Goal: Information Seeking & Learning: Learn about a topic

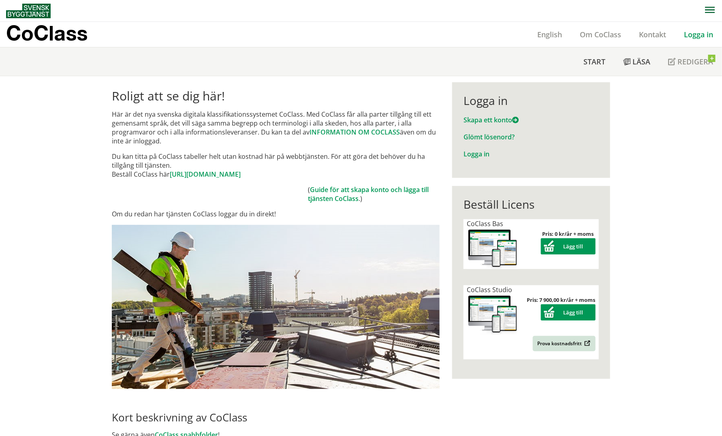
click at [692, 34] on link "Logga in" at bounding box center [698, 35] width 47 height 10
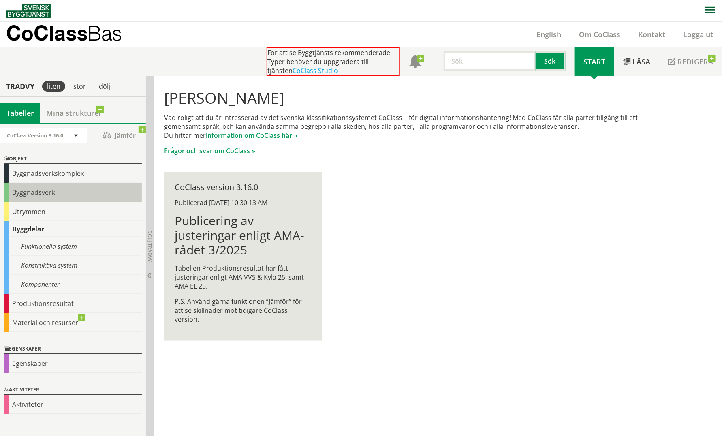
click at [35, 190] on div "Byggnadsverk" at bounding box center [73, 192] width 138 height 19
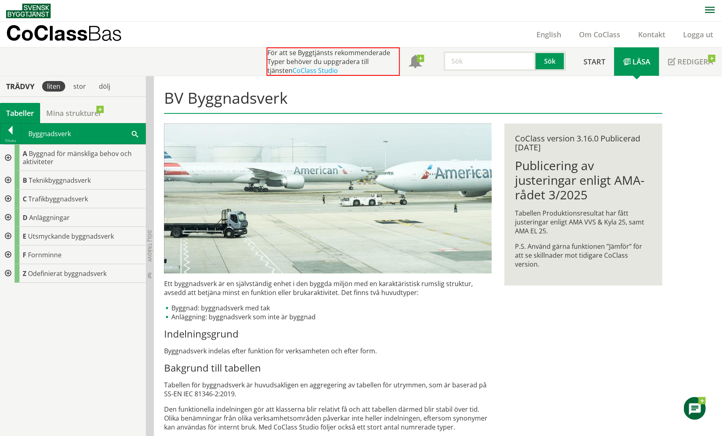
click at [7, 217] on div at bounding box center [7, 217] width 15 height 19
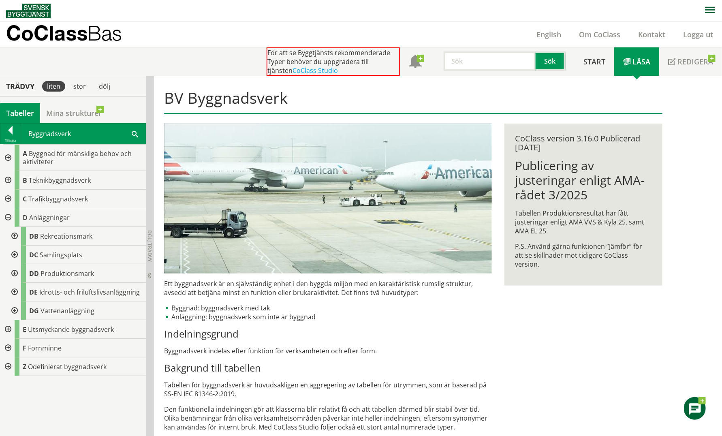
click at [14, 235] on div at bounding box center [13, 236] width 15 height 19
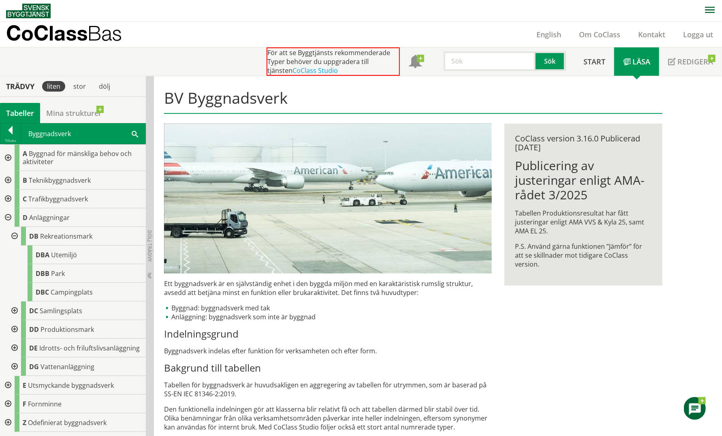
click at [16, 236] on div at bounding box center [13, 236] width 15 height 19
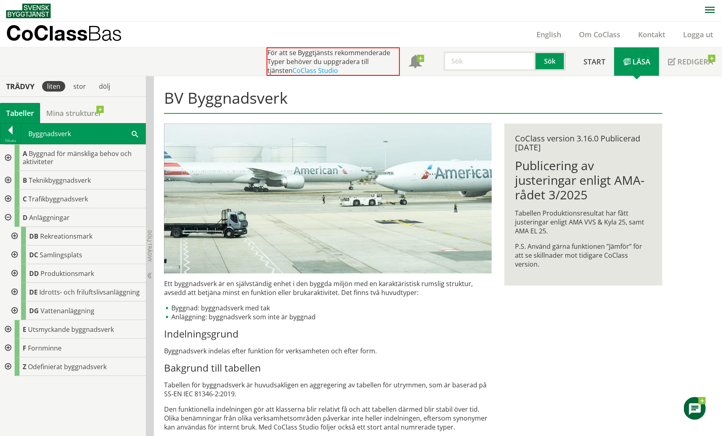
click at [7, 365] on div at bounding box center [7, 366] width 15 height 19
click at [9, 366] on div at bounding box center [7, 366] width 15 height 19
click at [7, 217] on div at bounding box center [7, 217] width 15 height 19
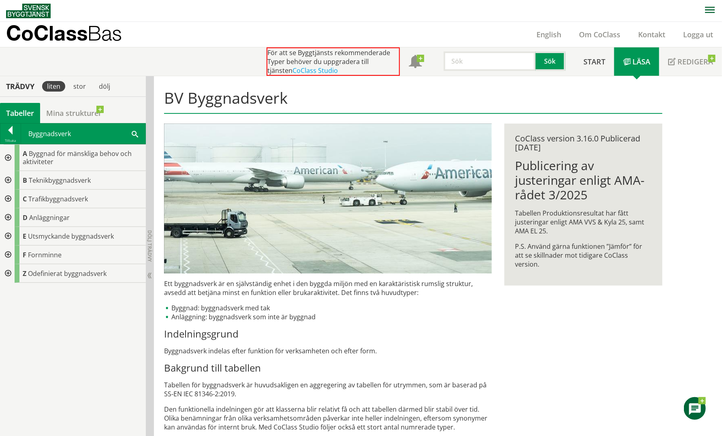
click at [11, 156] on div at bounding box center [7, 158] width 15 height 26
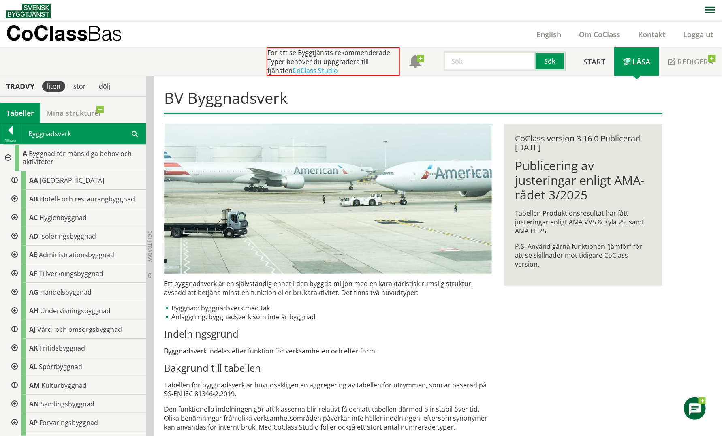
click at [9, 158] on div at bounding box center [7, 158] width 15 height 26
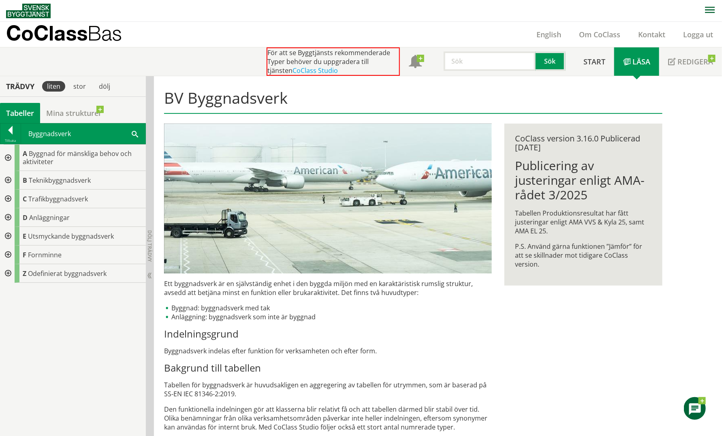
click at [7, 156] on div at bounding box center [7, 158] width 15 height 26
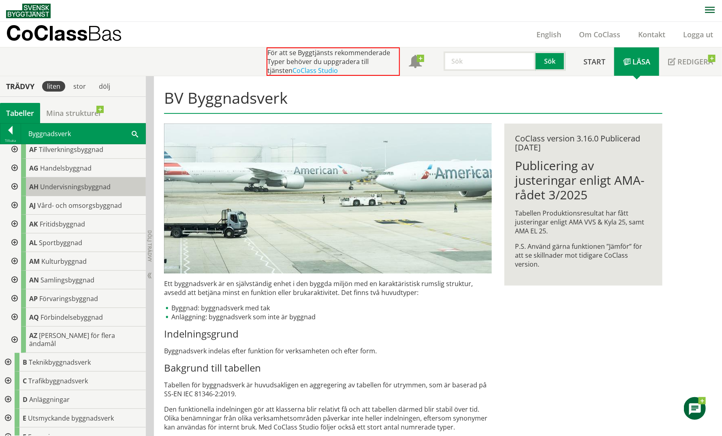
scroll to position [146, 0]
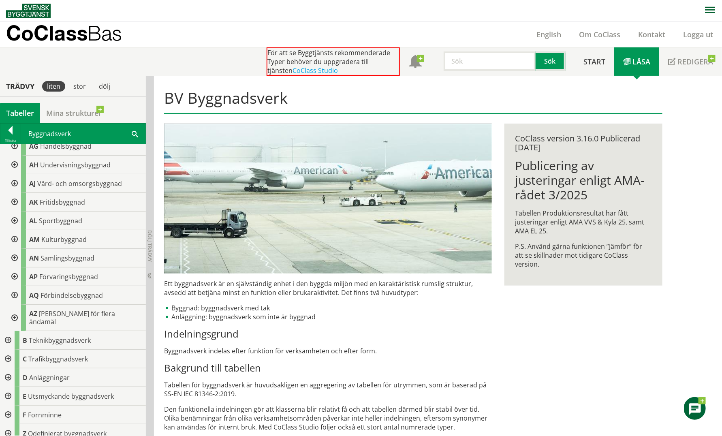
click at [7, 407] on div at bounding box center [7, 415] width 15 height 19
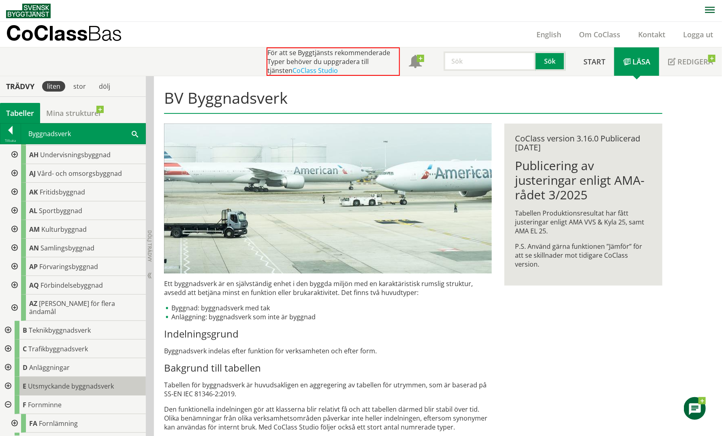
scroll to position [164, 0]
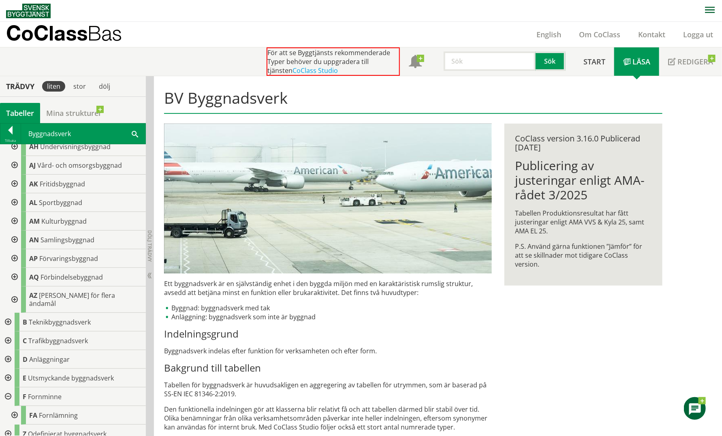
click at [6, 388] on div at bounding box center [7, 396] width 15 height 19
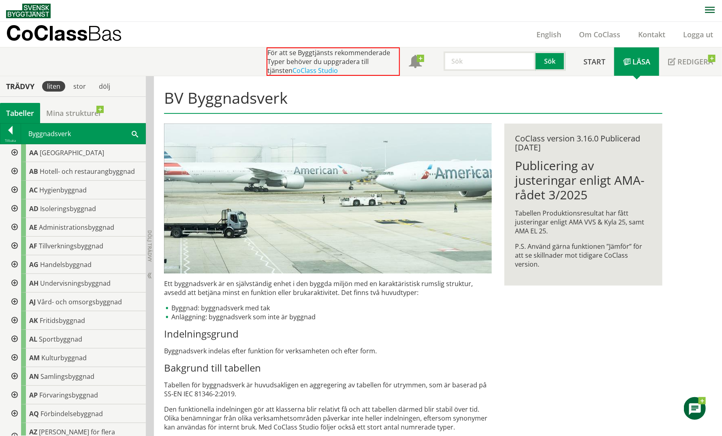
scroll to position [0, 0]
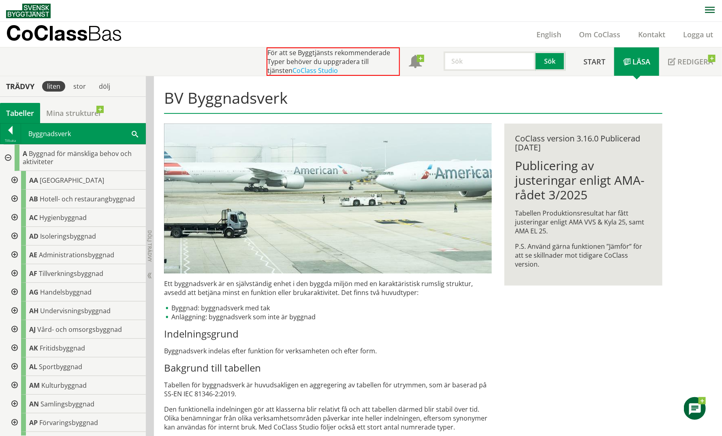
click at [7, 156] on div at bounding box center [7, 158] width 15 height 26
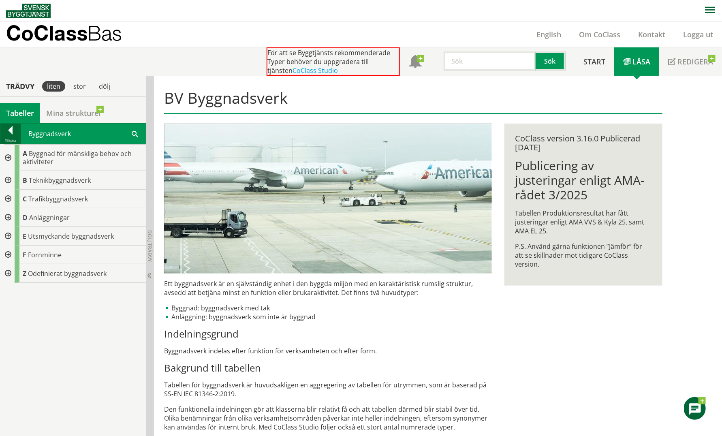
click at [13, 132] on div at bounding box center [10, 131] width 20 height 11
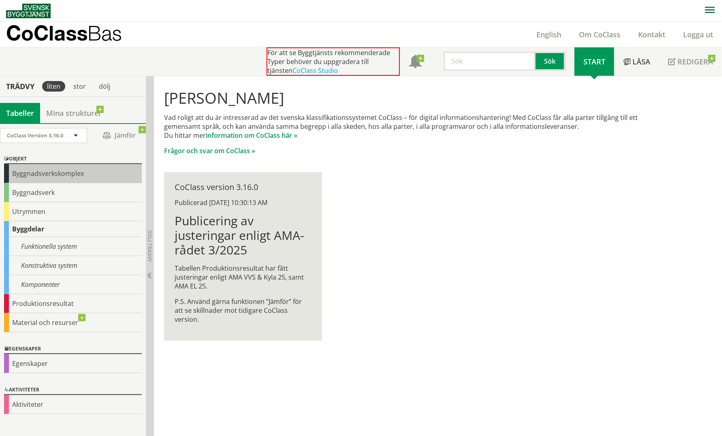
click at [30, 173] on div "Byggnadsverkskomplex" at bounding box center [73, 173] width 138 height 19
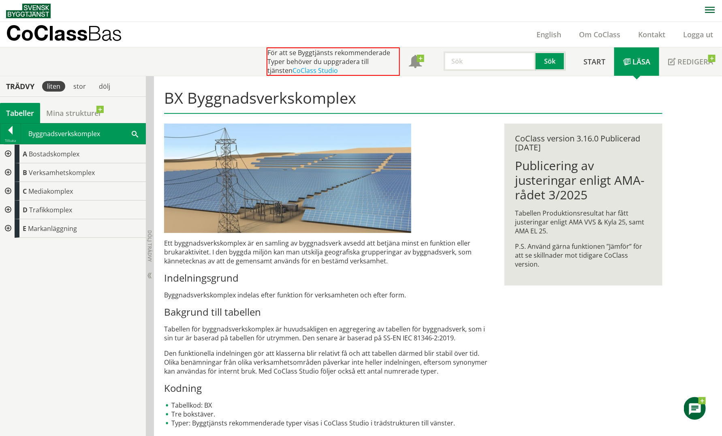
click at [9, 229] on div at bounding box center [7, 228] width 15 height 19
click at [15, 247] on div at bounding box center [13, 247] width 15 height 19
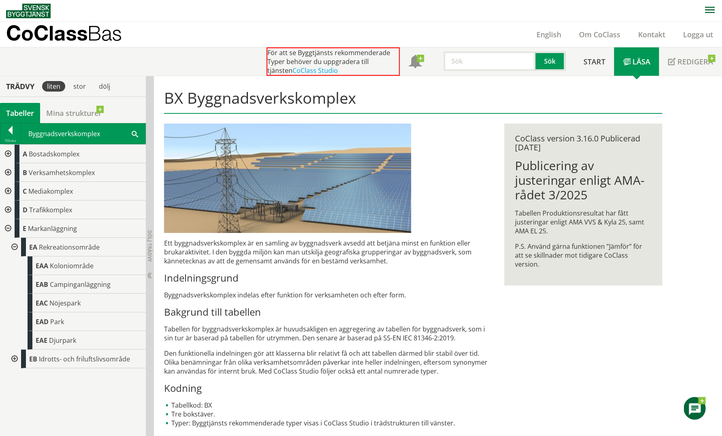
click at [15, 247] on div at bounding box center [13, 247] width 15 height 19
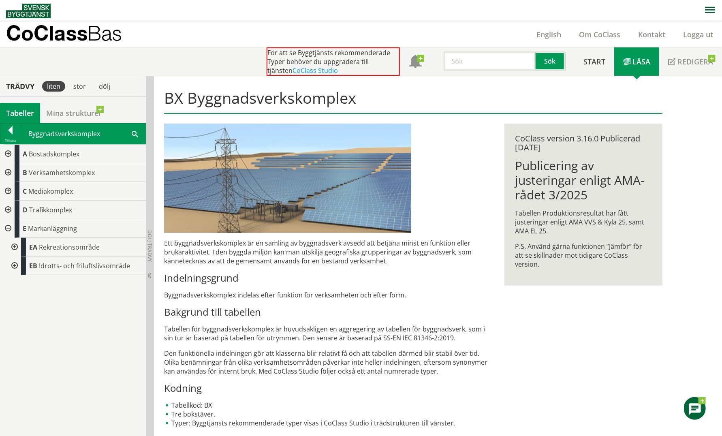
click at [16, 263] on div at bounding box center [13, 265] width 15 height 19
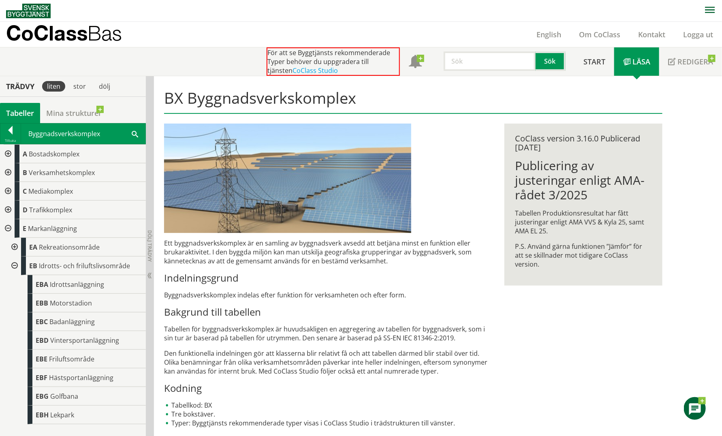
click at [14, 264] on div at bounding box center [13, 265] width 15 height 19
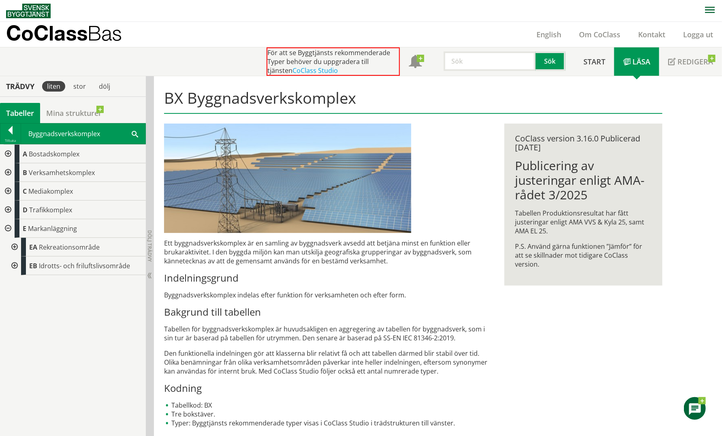
click at [8, 229] on div at bounding box center [7, 228] width 15 height 19
click at [8, 172] on div at bounding box center [7, 172] width 15 height 19
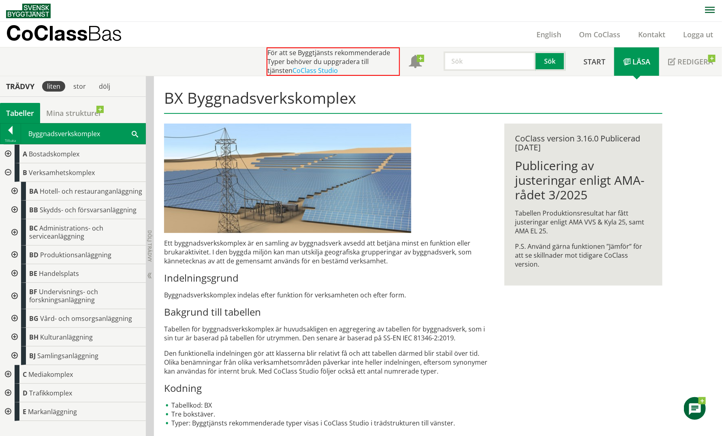
click at [15, 231] on div at bounding box center [13, 232] width 15 height 26
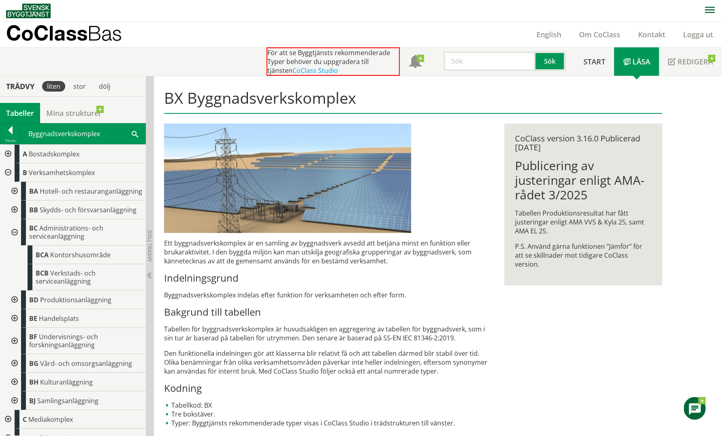
click at [13, 239] on div at bounding box center [13, 232] width 15 height 26
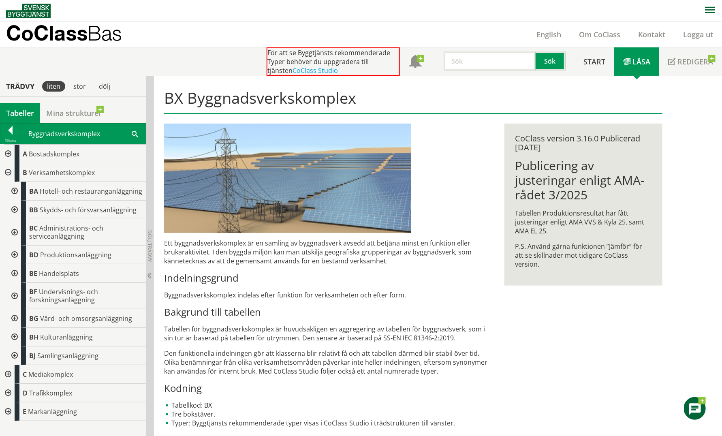
click at [13, 209] on div at bounding box center [13, 210] width 15 height 19
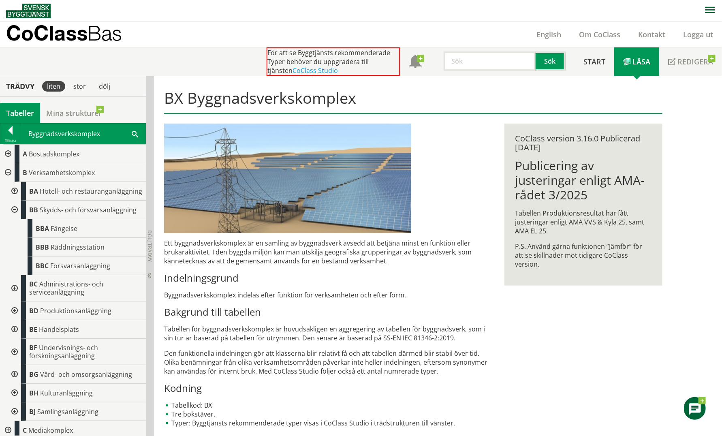
click at [13, 216] on div at bounding box center [13, 210] width 15 height 19
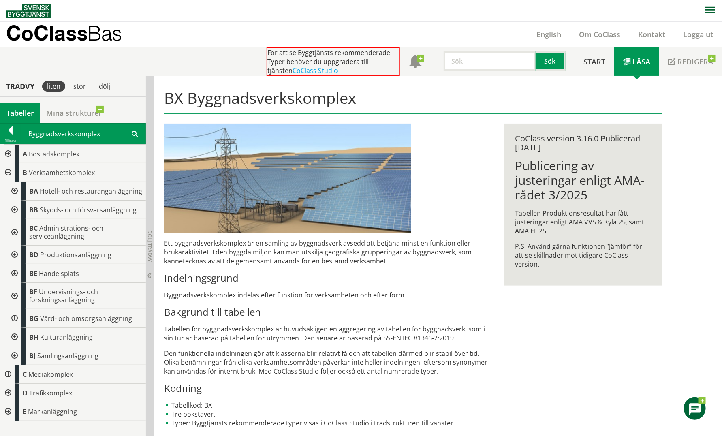
click at [15, 205] on div at bounding box center [13, 210] width 15 height 19
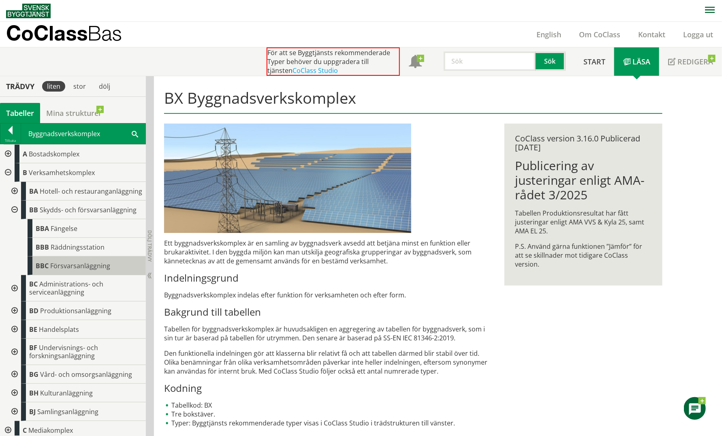
click at [59, 271] on body "AMA AMA Beskrivningsverktyg AMA Funktion BSAB Bygginfo Byggjura Byggkatalogen […" at bounding box center [361, 218] width 722 height 436
click at [73, 270] on span "Försvarsanläggning" at bounding box center [80, 265] width 60 height 9
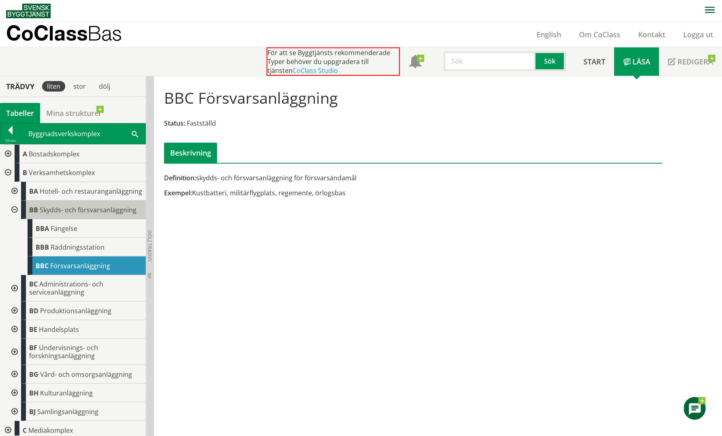
click at [90, 219] on body "AMA AMA Beskrivningsverktyg AMA Funktion BSAB Bygginfo Byggjura Byggkatalogen […" at bounding box center [361, 218] width 722 height 436
click at [88, 214] on span "Skydds- och försvarsanläggning" at bounding box center [88, 209] width 97 height 9
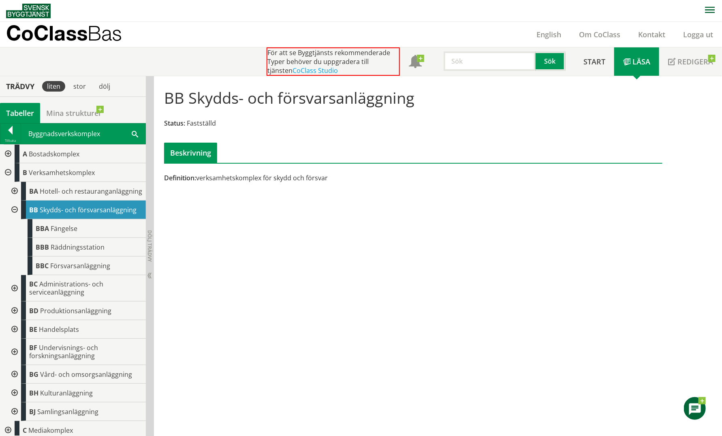
click at [15, 216] on div at bounding box center [13, 210] width 15 height 19
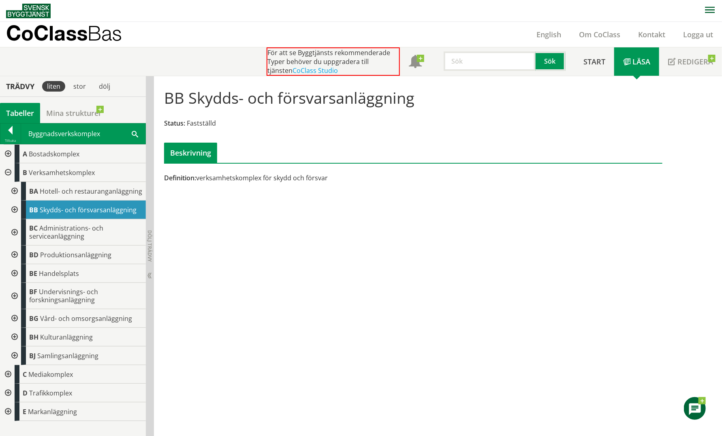
click at [13, 231] on div at bounding box center [13, 232] width 15 height 26
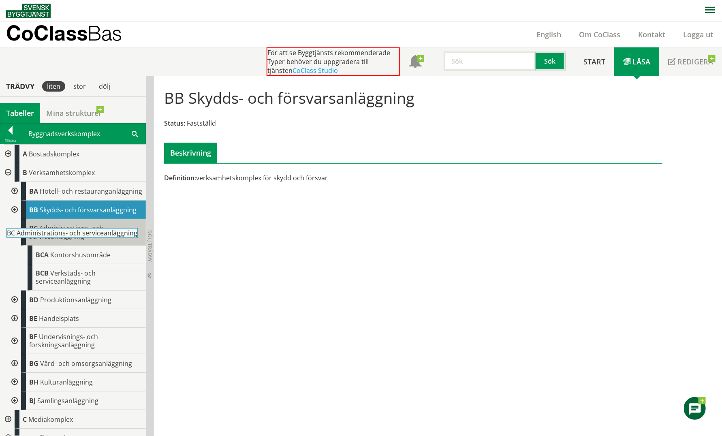
click at [51, 241] on span "Administrations- och serviceanläggning" at bounding box center [66, 232] width 74 height 17
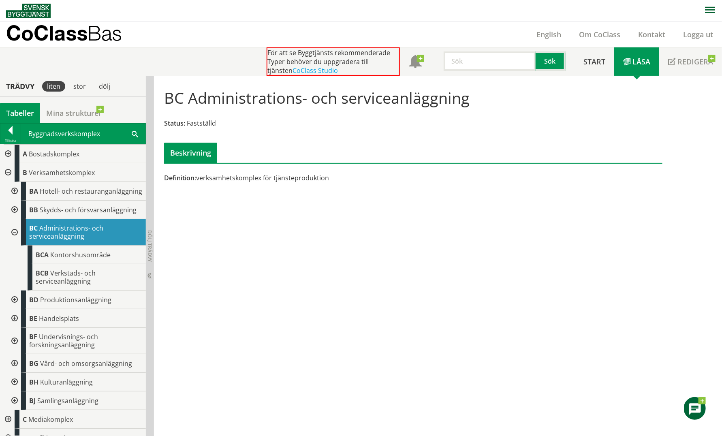
click at [15, 238] on div at bounding box center [13, 232] width 15 height 26
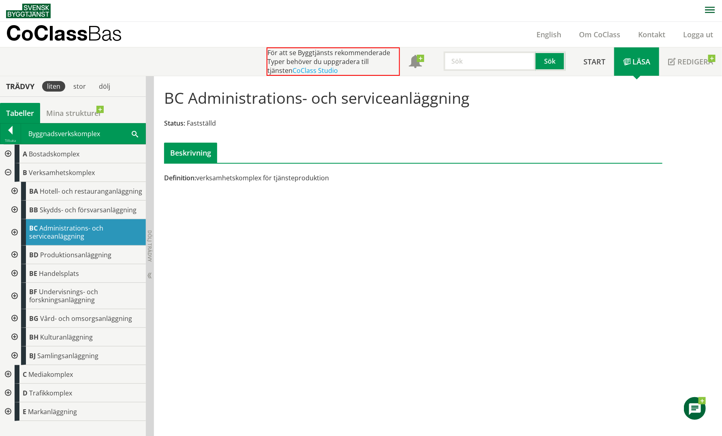
click at [15, 254] on div at bounding box center [13, 255] width 15 height 19
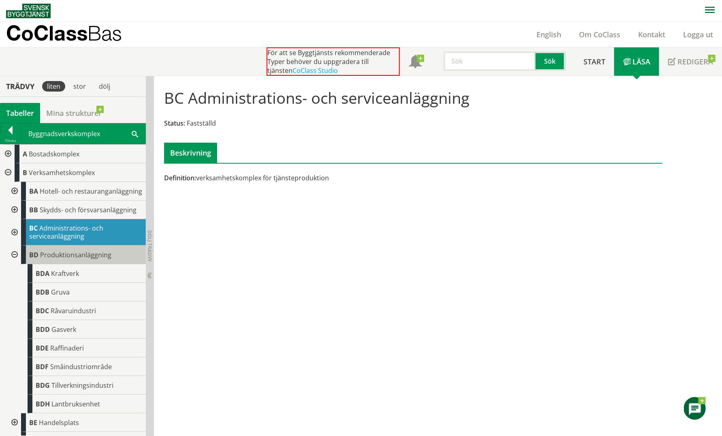
click at [77, 259] on span "Produktionsanläggning" at bounding box center [75, 254] width 71 height 9
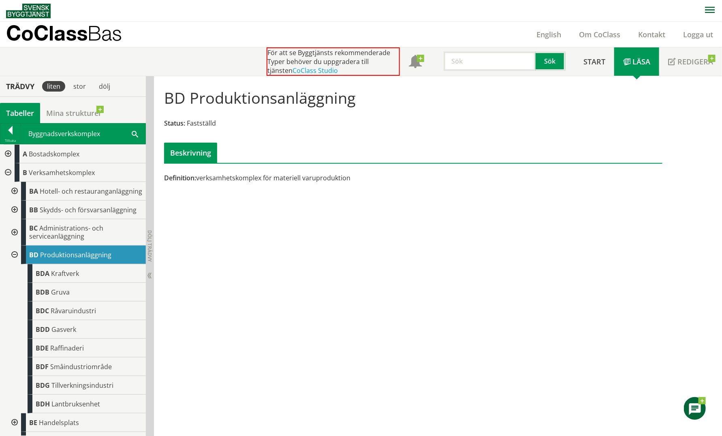
click at [13, 261] on div at bounding box center [13, 255] width 15 height 19
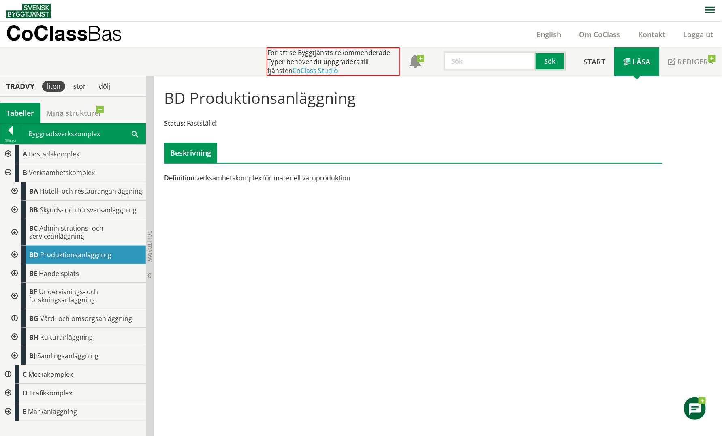
click at [15, 295] on div at bounding box center [13, 296] width 15 height 26
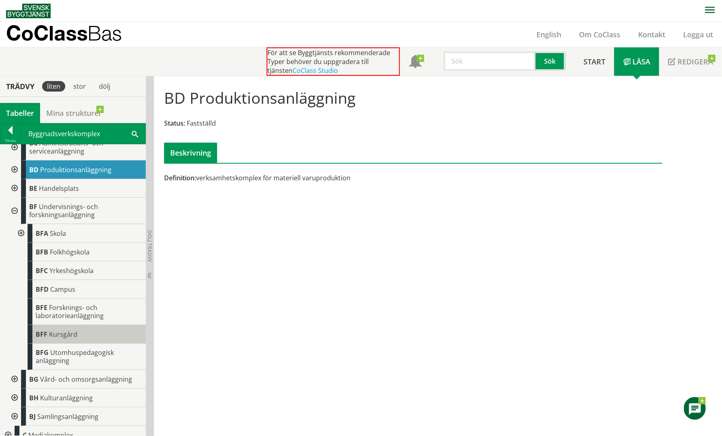
scroll to position [101, 0]
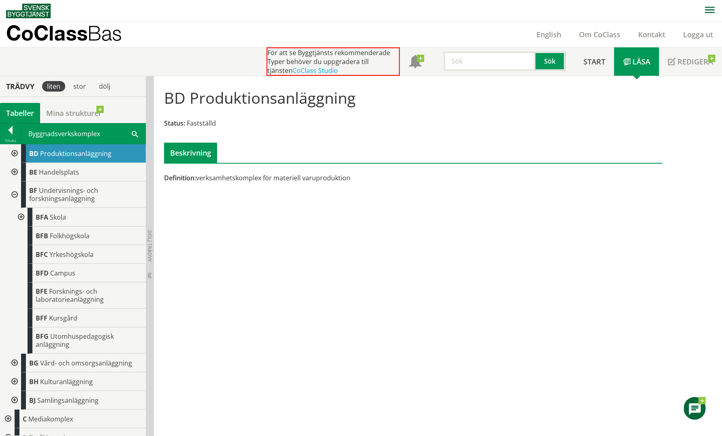
click at [15, 201] on div at bounding box center [13, 195] width 15 height 26
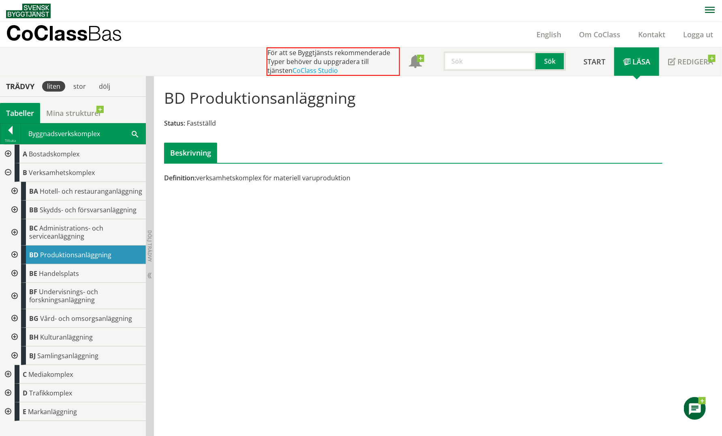
click at [14, 272] on div at bounding box center [13, 273] width 15 height 19
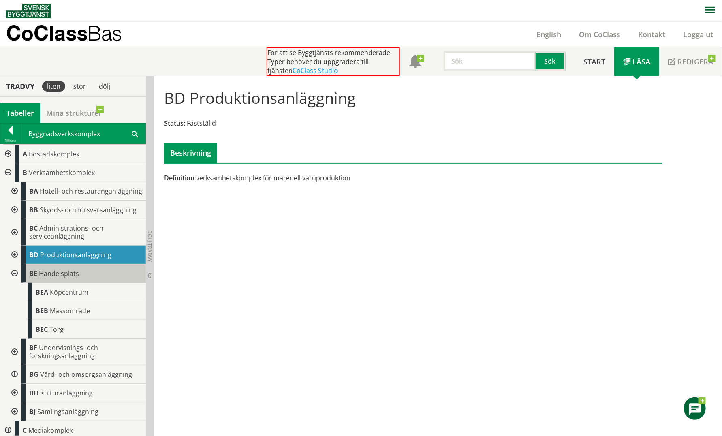
click at [53, 278] on span "Handelsplats" at bounding box center [59, 273] width 40 height 9
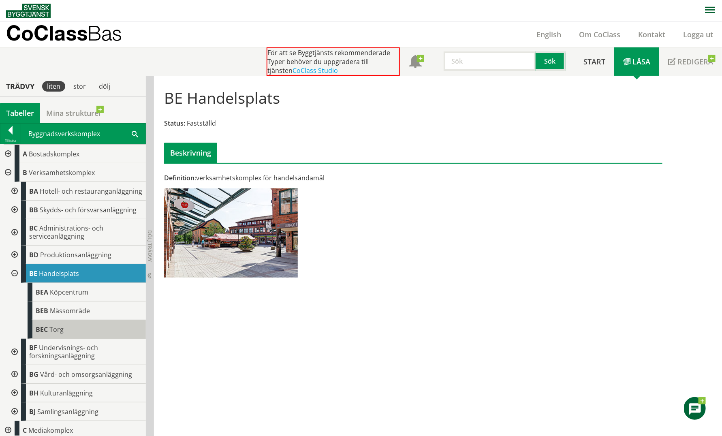
click at [61, 334] on span "Torg" at bounding box center [56, 329] width 14 height 9
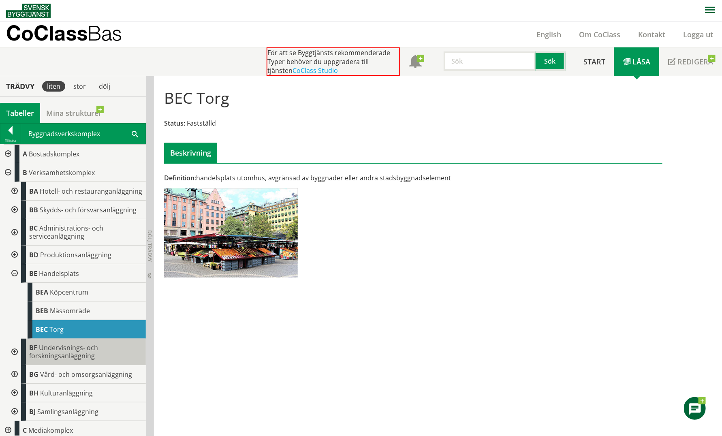
click at [56, 360] on span "Undervisnings- och forskningsanläggning" at bounding box center [63, 351] width 69 height 17
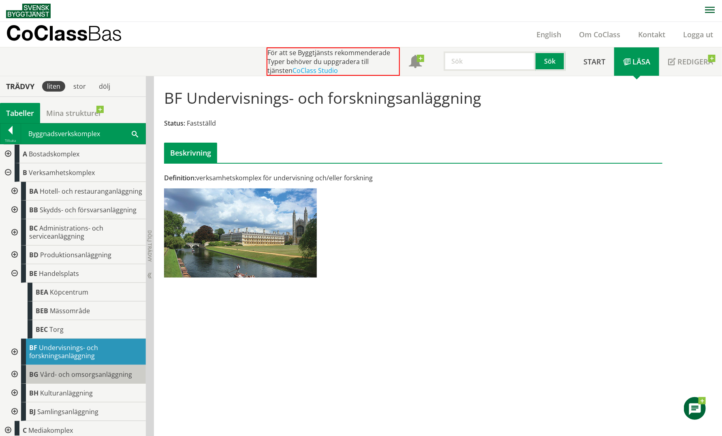
click at [52, 379] on span "Vård- och omsorgsanläggning" at bounding box center [86, 374] width 92 height 9
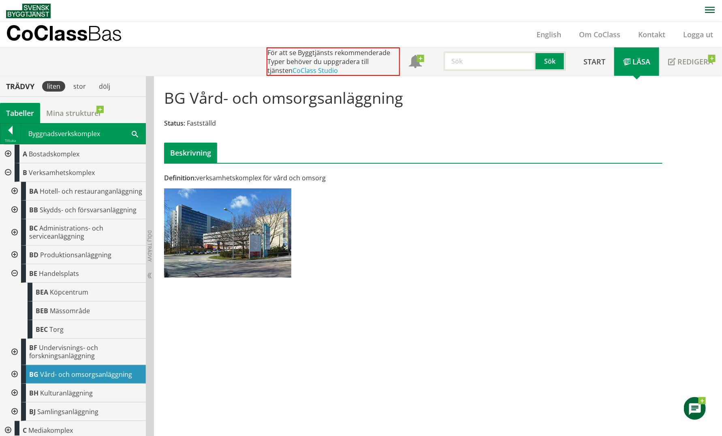
click at [15, 383] on div at bounding box center [13, 374] width 15 height 19
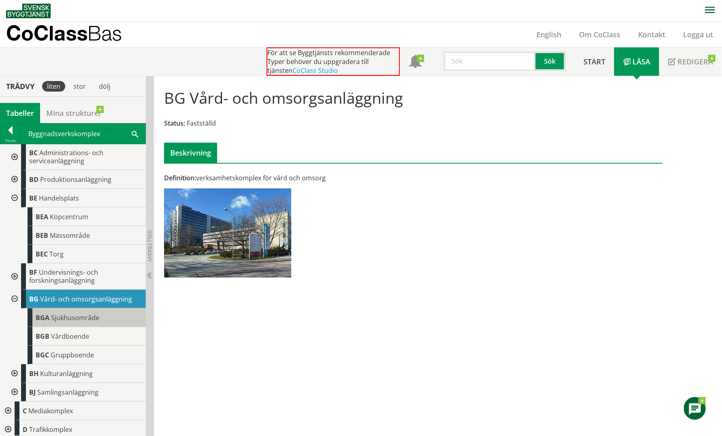
scroll to position [101, 0]
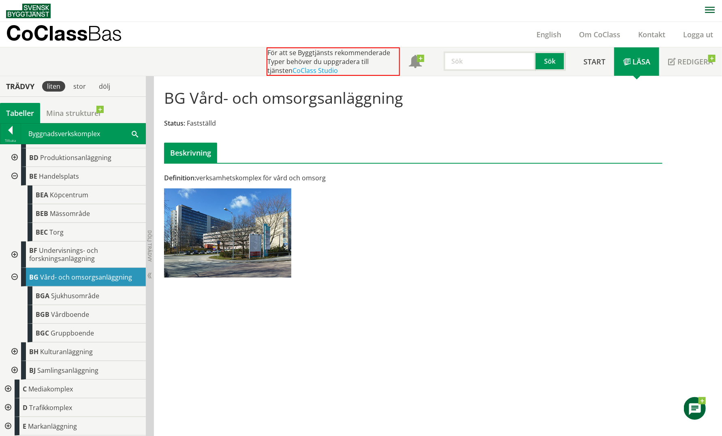
click at [13, 282] on div at bounding box center [13, 277] width 15 height 19
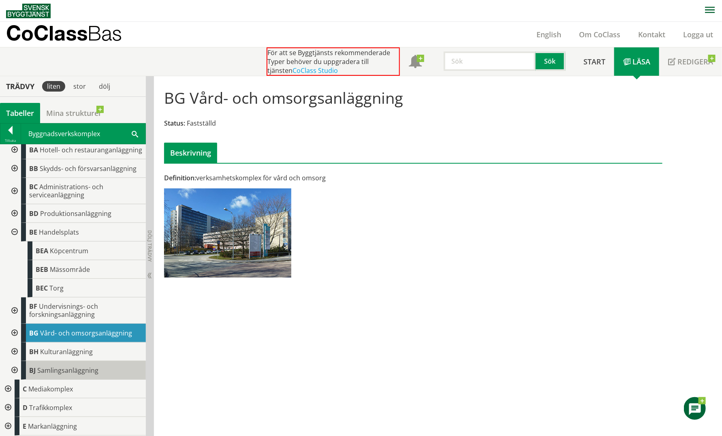
scroll to position [0, 0]
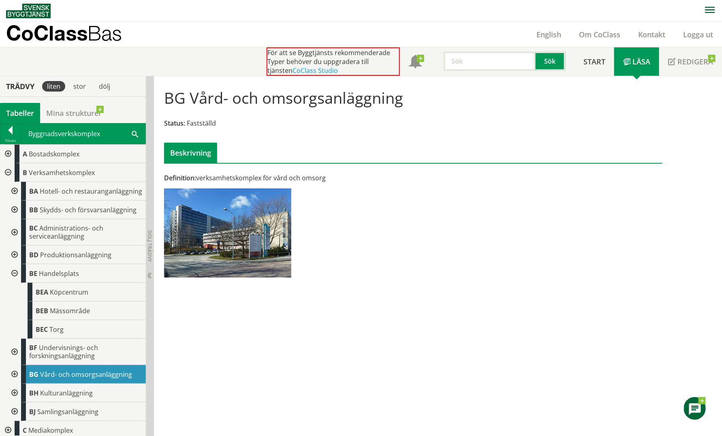
click at [6, 170] on div at bounding box center [7, 172] width 15 height 19
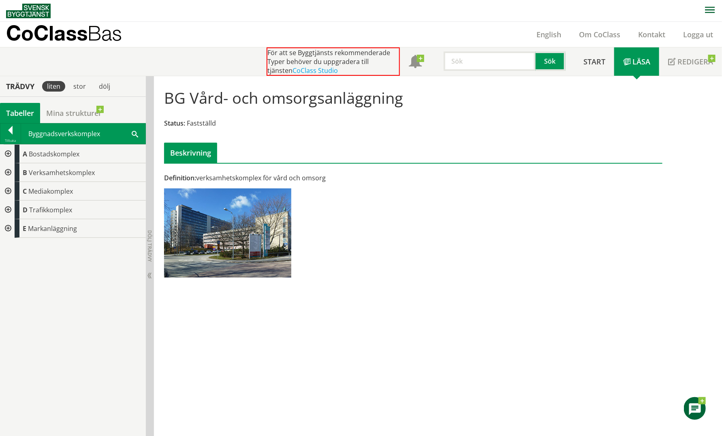
click at [9, 152] on div at bounding box center [7, 154] width 15 height 19
click at [15, 171] on div at bounding box center [13, 172] width 15 height 19
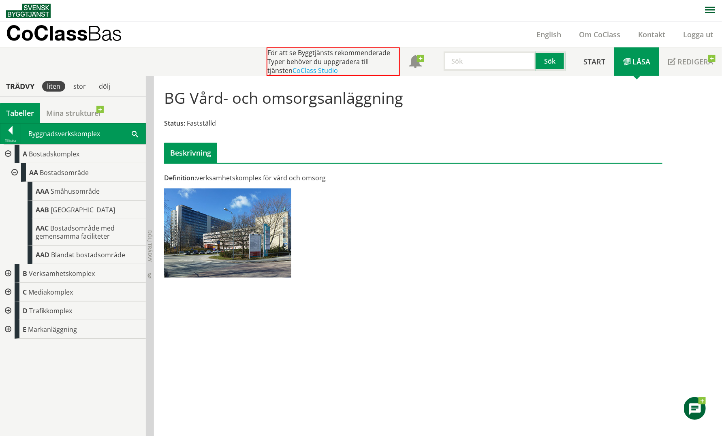
click at [7, 153] on div at bounding box center [7, 154] width 15 height 19
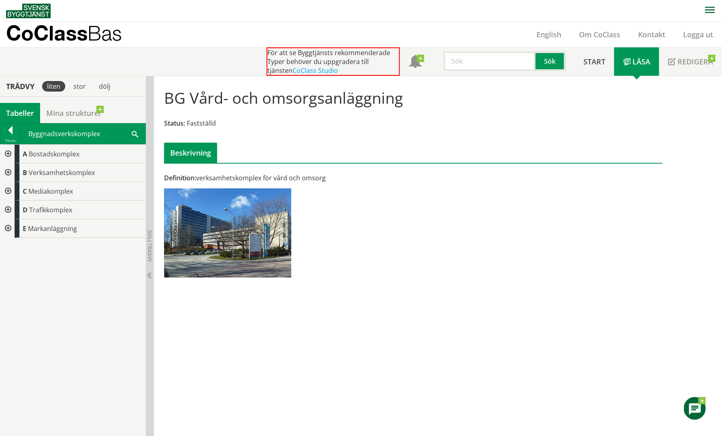
click at [9, 173] on div at bounding box center [7, 172] width 15 height 19
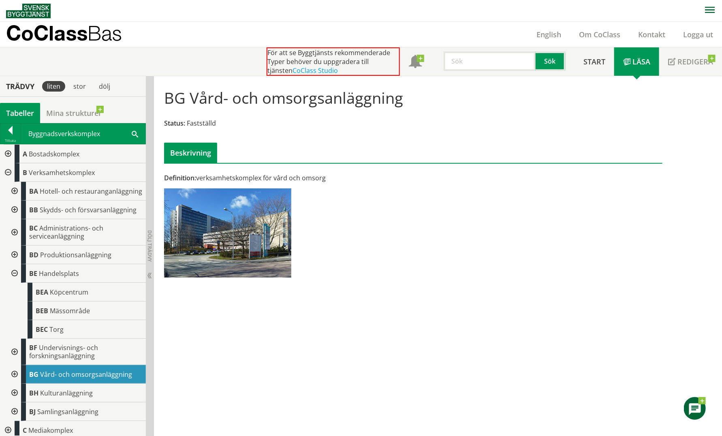
click at [17, 282] on div at bounding box center [13, 273] width 15 height 19
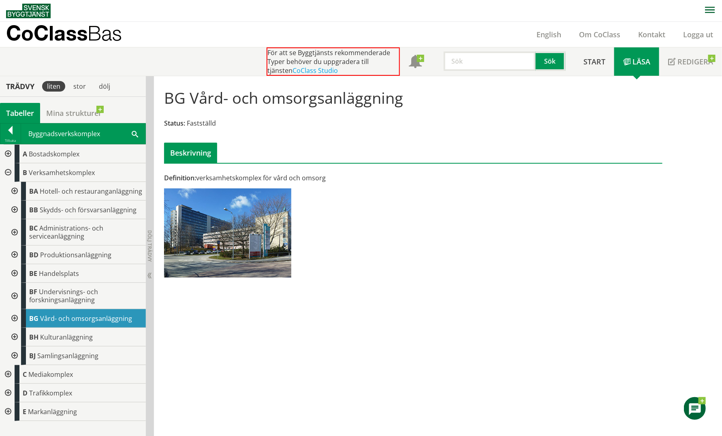
click at [13, 231] on div at bounding box center [13, 232] width 15 height 26
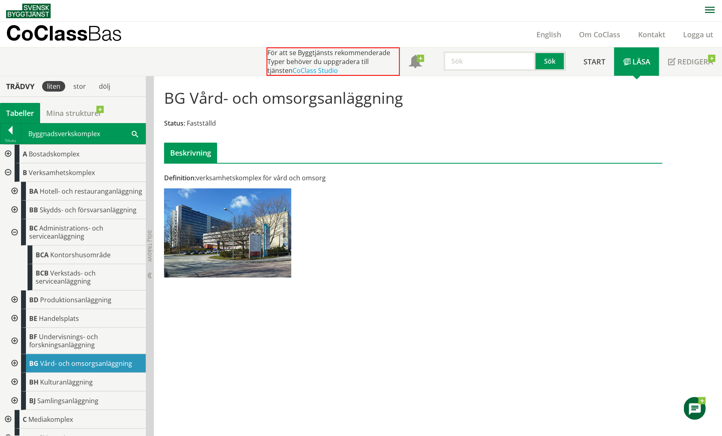
click at [13, 238] on div at bounding box center [13, 232] width 15 height 26
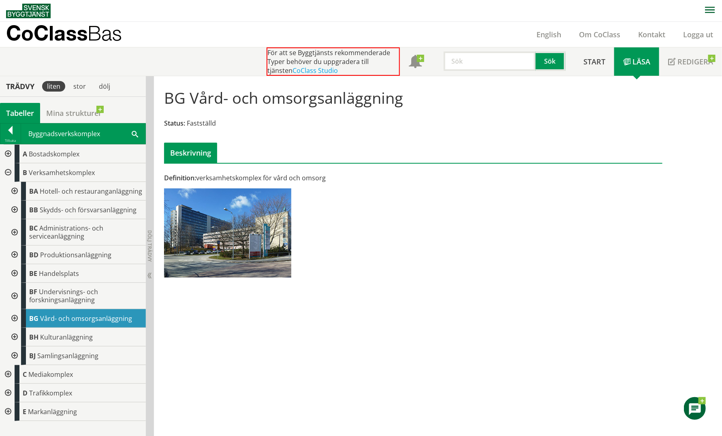
click at [11, 336] on div at bounding box center [13, 337] width 15 height 19
click at [15, 343] on div at bounding box center [13, 337] width 15 height 19
click at [15, 354] on div at bounding box center [13, 355] width 15 height 19
click at [15, 363] on div at bounding box center [13, 355] width 15 height 19
click at [7, 170] on div at bounding box center [7, 172] width 15 height 19
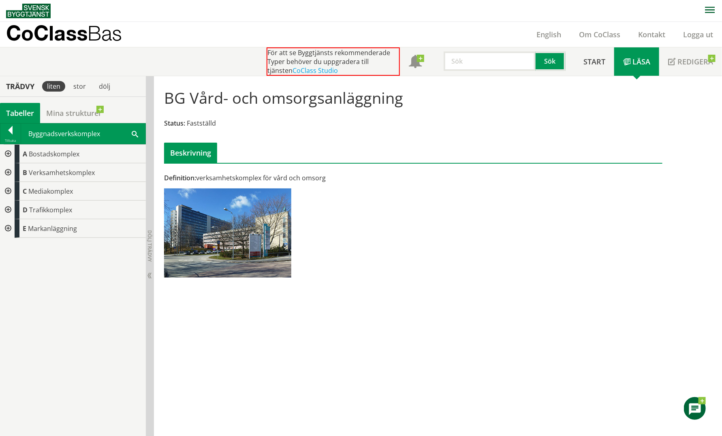
click at [7, 192] on div at bounding box center [7, 191] width 15 height 19
click at [12, 207] on div at bounding box center [13, 210] width 15 height 19
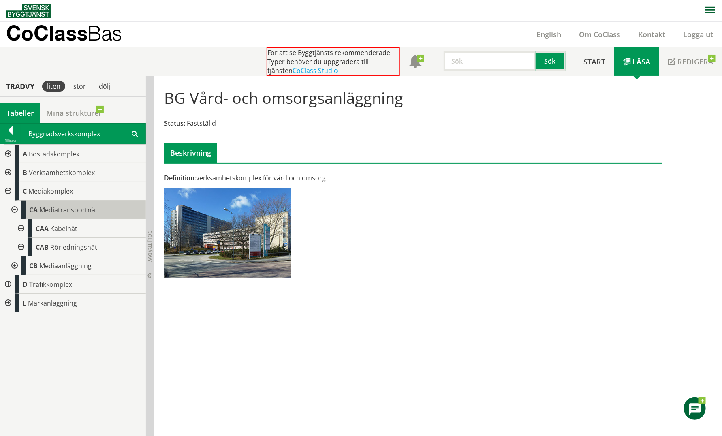
click at [67, 210] on body "AMA AMA Beskrivningsverktyg AMA Funktion BSAB Bygginfo Byggjura Byggkatalogen […" at bounding box center [361, 218] width 722 height 436
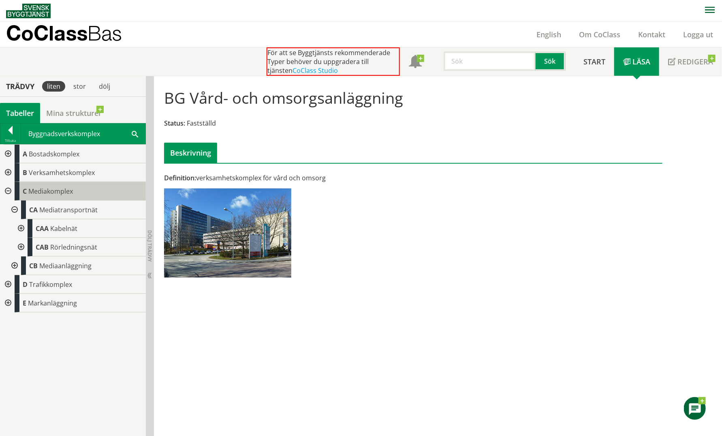
click at [60, 193] on span "Mediakomplex" at bounding box center [50, 191] width 45 height 9
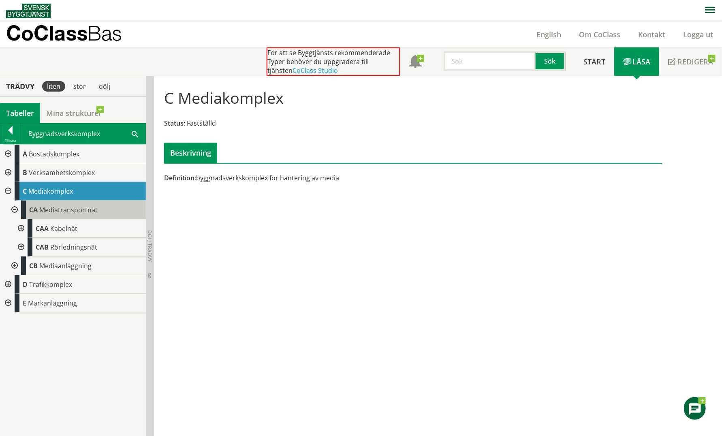
click at [67, 209] on span "Mediatransportnät" at bounding box center [68, 209] width 58 height 9
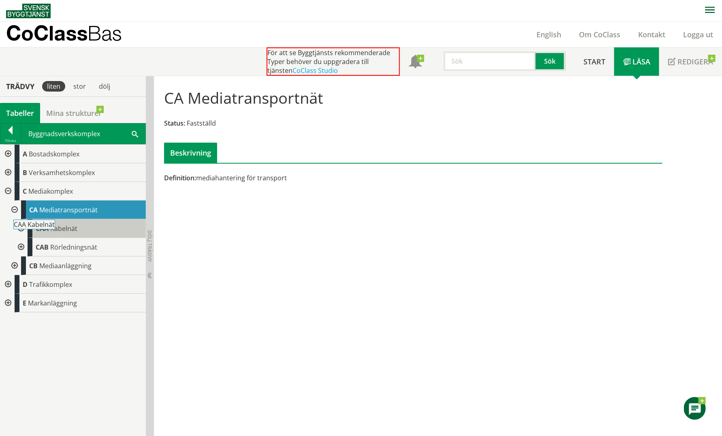
click at [70, 229] on span "Kabelnät" at bounding box center [63, 228] width 27 height 9
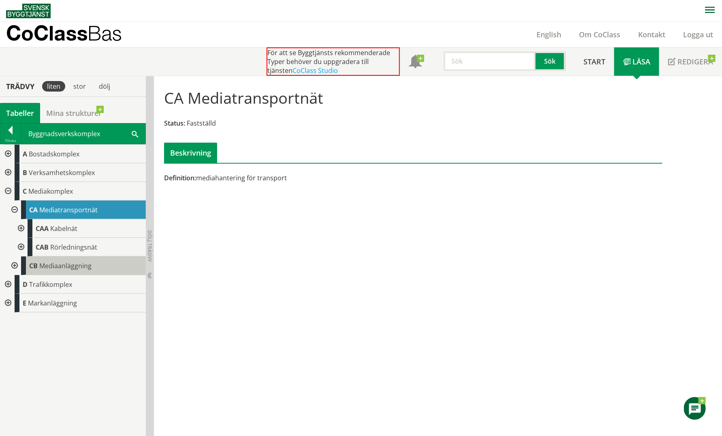
click at [70, 264] on span "Mediaanläggning" at bounding box center [65, 265] width 52 height 9
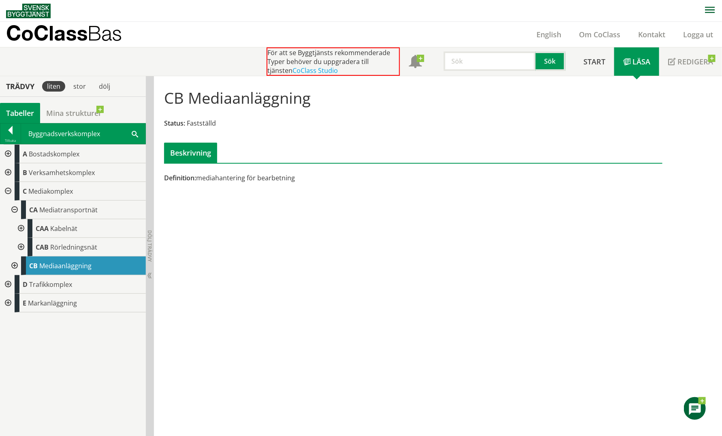
click at [12, 267] on div at bounding box center [13, 265] width 15 height 19
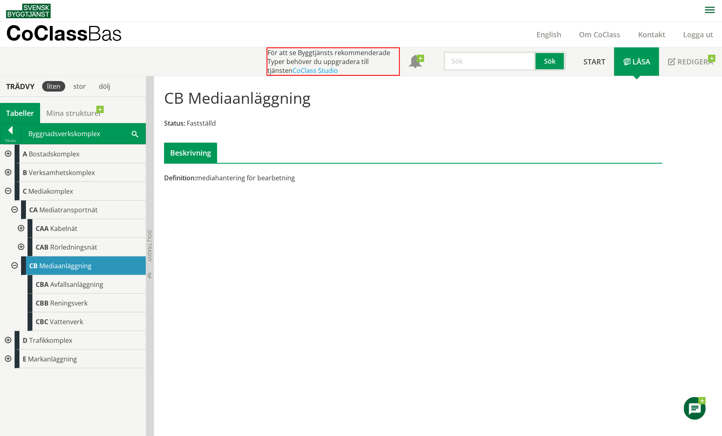
click at [6, 191] on div at bounding box center [7, 191] width 15 height 19
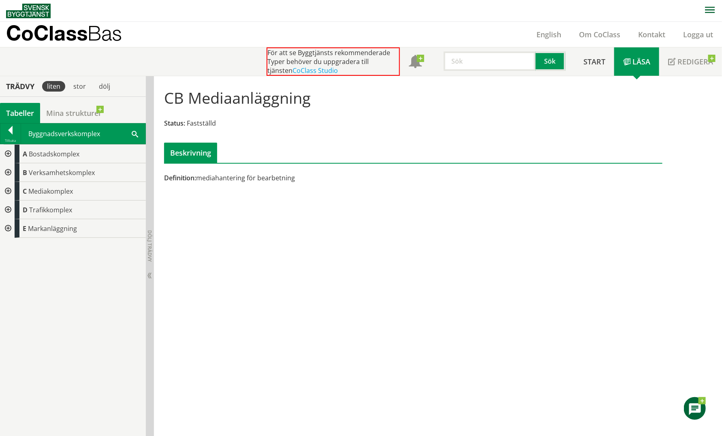
click at [8, 208] on div at bounding box center [7, 210] width 15 height 19
click at [9, 246] on div at bounding box center [7, 247] width 15 height 19
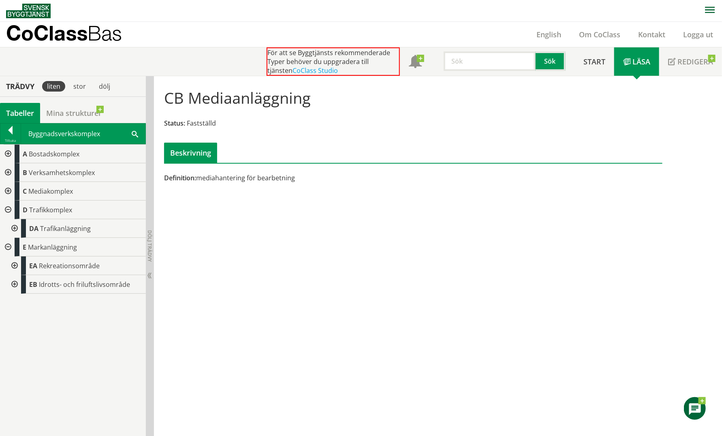
click at [6, 208] on div at bounding box center [7, 210] width 15 height 19
